Goal: Task Accomplishment & Management: Complete application form

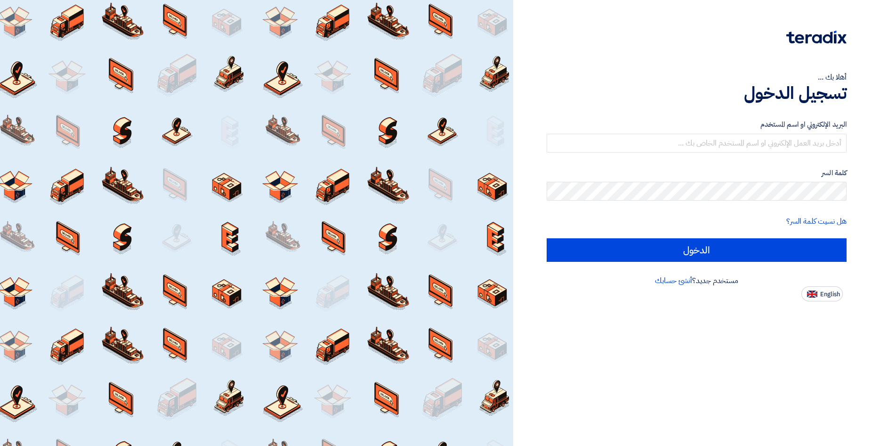
click at [828, 298] on span "English" at bounding box center [831, 294] width 20 height 7
type input "Sign in"
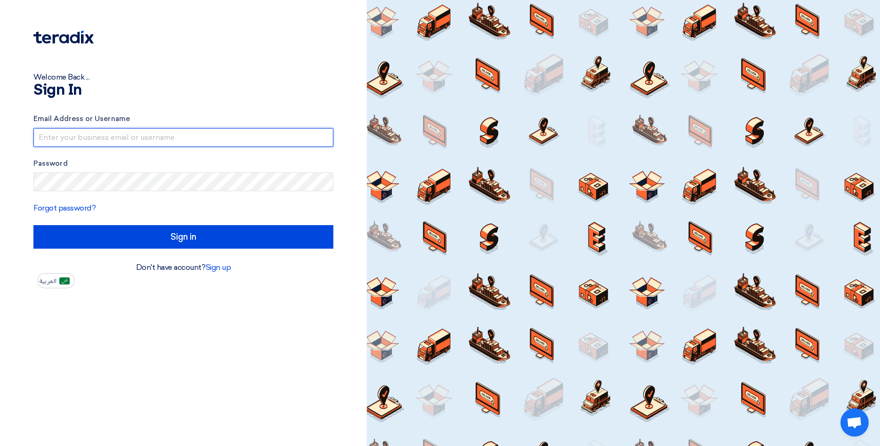
click at [136, 142] on input "text" at bounding box center [183, 137] width 300 height 19
type input "[EMAIL_ADDRESS][DOMAIN_NAME]"
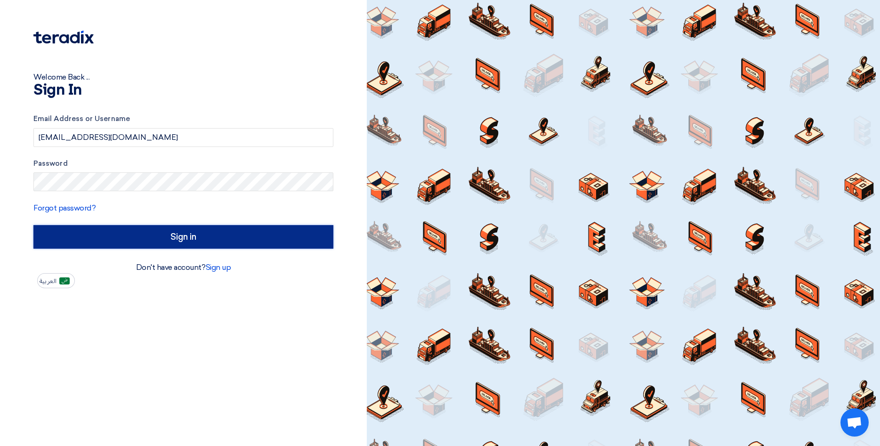
click at [143, 242] on input "Sign in" at bounding box center [183, 237] width 300 height 24
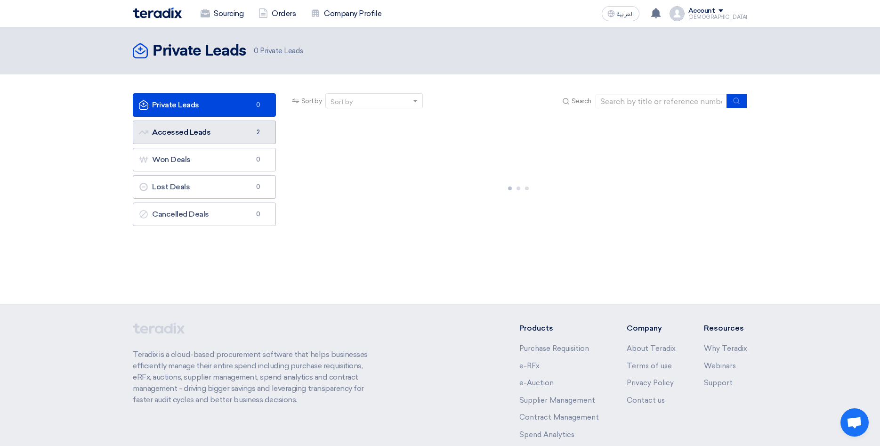
click at [226, 129] on link "Accessed Leads Accessed Leads 2" at bounding box center [204, 133] width 143 height 24
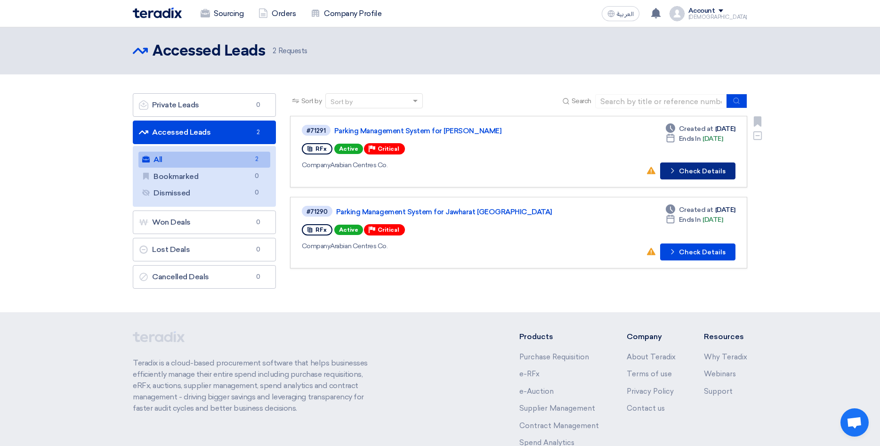
click at [716, 170] on button "Check details Check Details" at bounding box center [697, 171] width 75 height 17
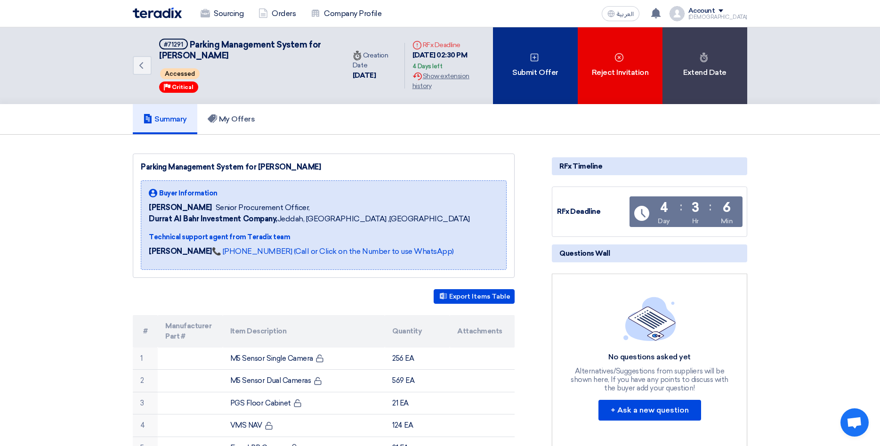
click at [542, 69] on div "Submit Offer" at bounding box center [535, 65] width 85 height 77
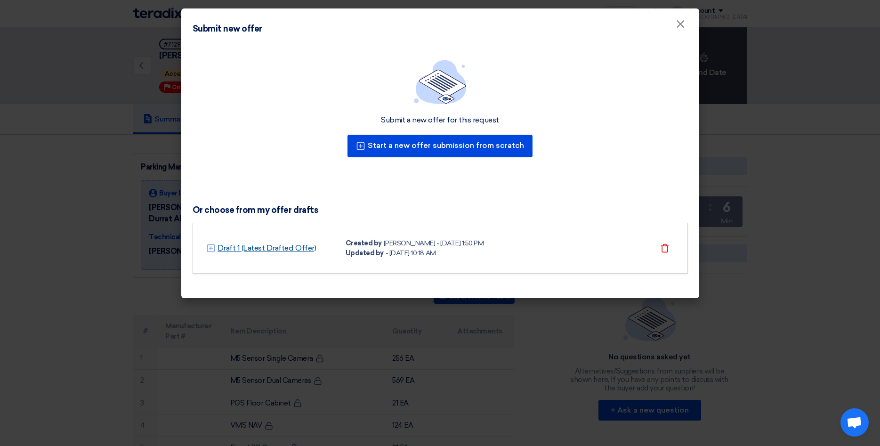
click at [269, 247] on link "Draft 1 (Latest Drafted Offer)" at bounding box center [267, 248] width 99 height 11
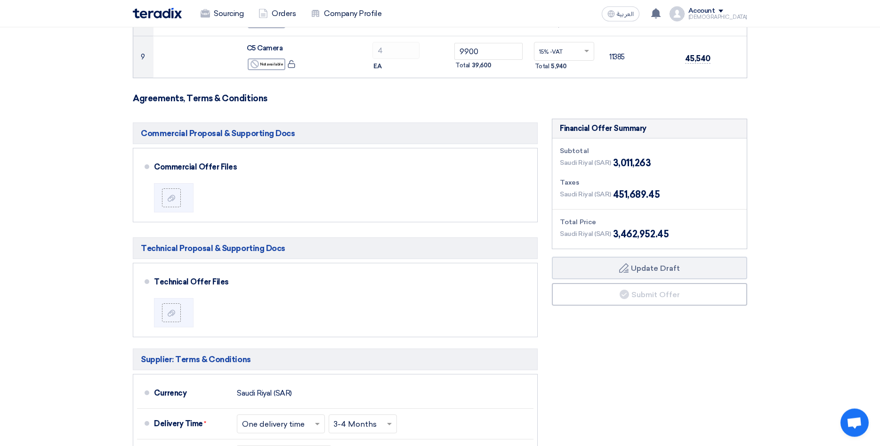
scroll to position [577, 0]
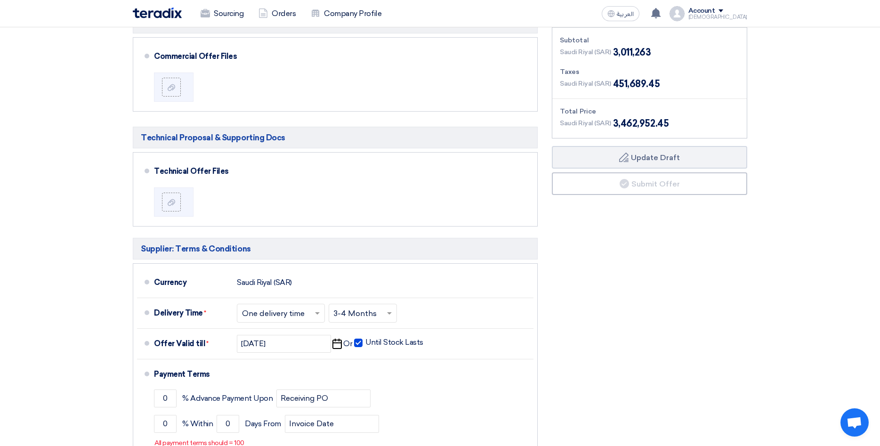
click at [675, 329] on div "Financial Offer Summary Subtotal [GEOGRAPHIC_DATA] (SAR) 3,011,263 Taxes Draft" at bounding box center [650, 259] width 210 height 503
